Goal: Information Seeking & Learning: Learn about a topic

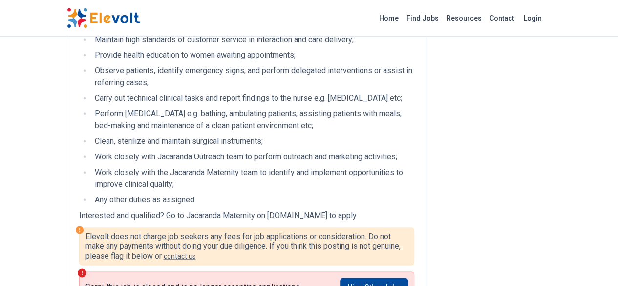
scroll to position [489, 0]
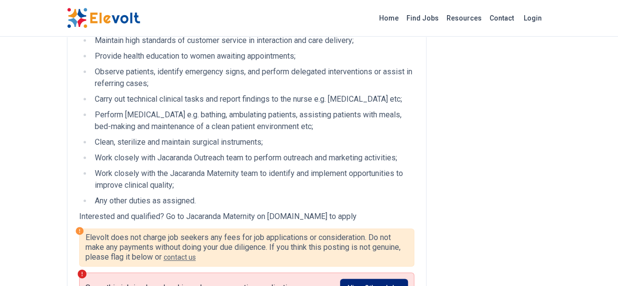
click at [406, 279] on link "View Other Jobs" at bounding box center [374, 288] width 68 height 19
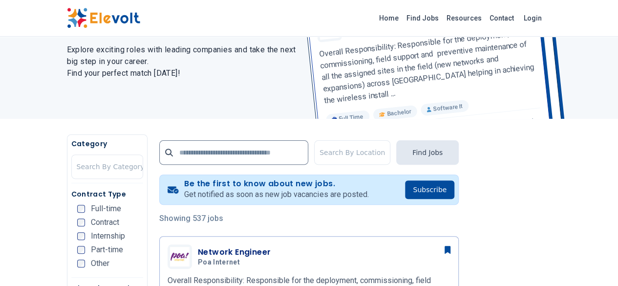
scroll to position [98, 0]
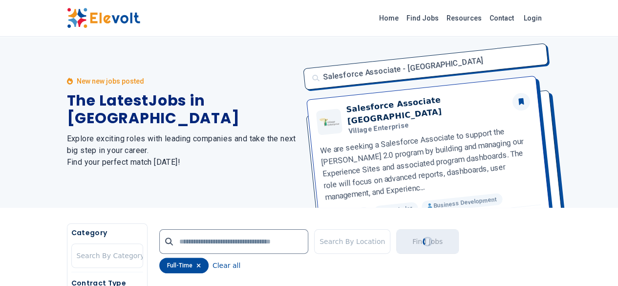
scroll to position [23, 0]
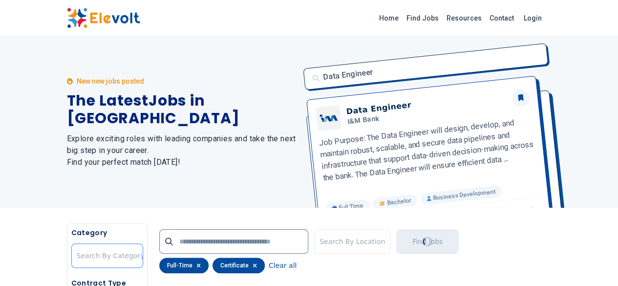
click at [77, 255] on div at bounding box center [111, 256] width 68 height 20
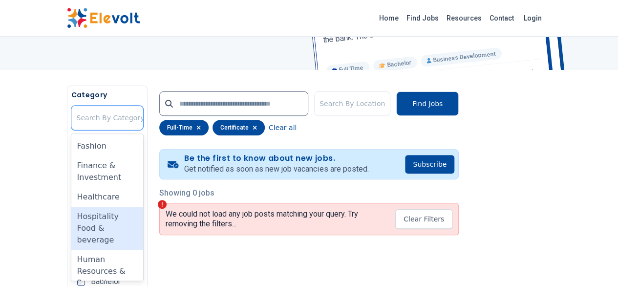
scroll to position [338, 0]
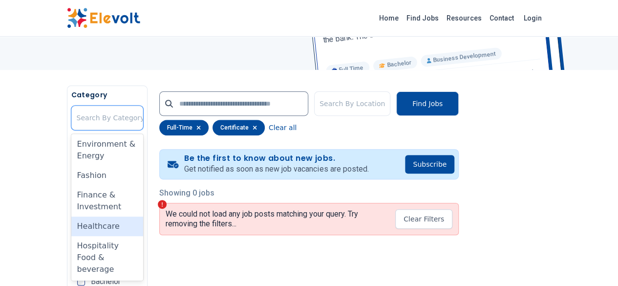
click at [71, 216] on div "Healthcare" at bounding box center [107, 226] width 72 height 20
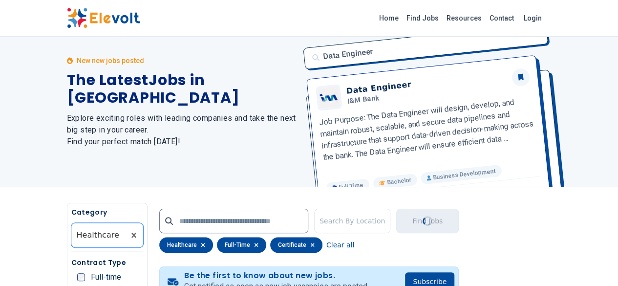
scroll to position [0, 0]
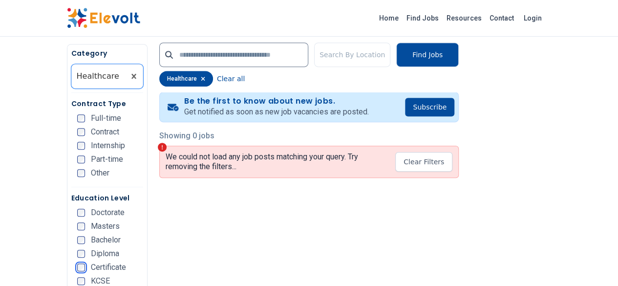
scroll to position [195, 0]
